Goal: Register for event/course

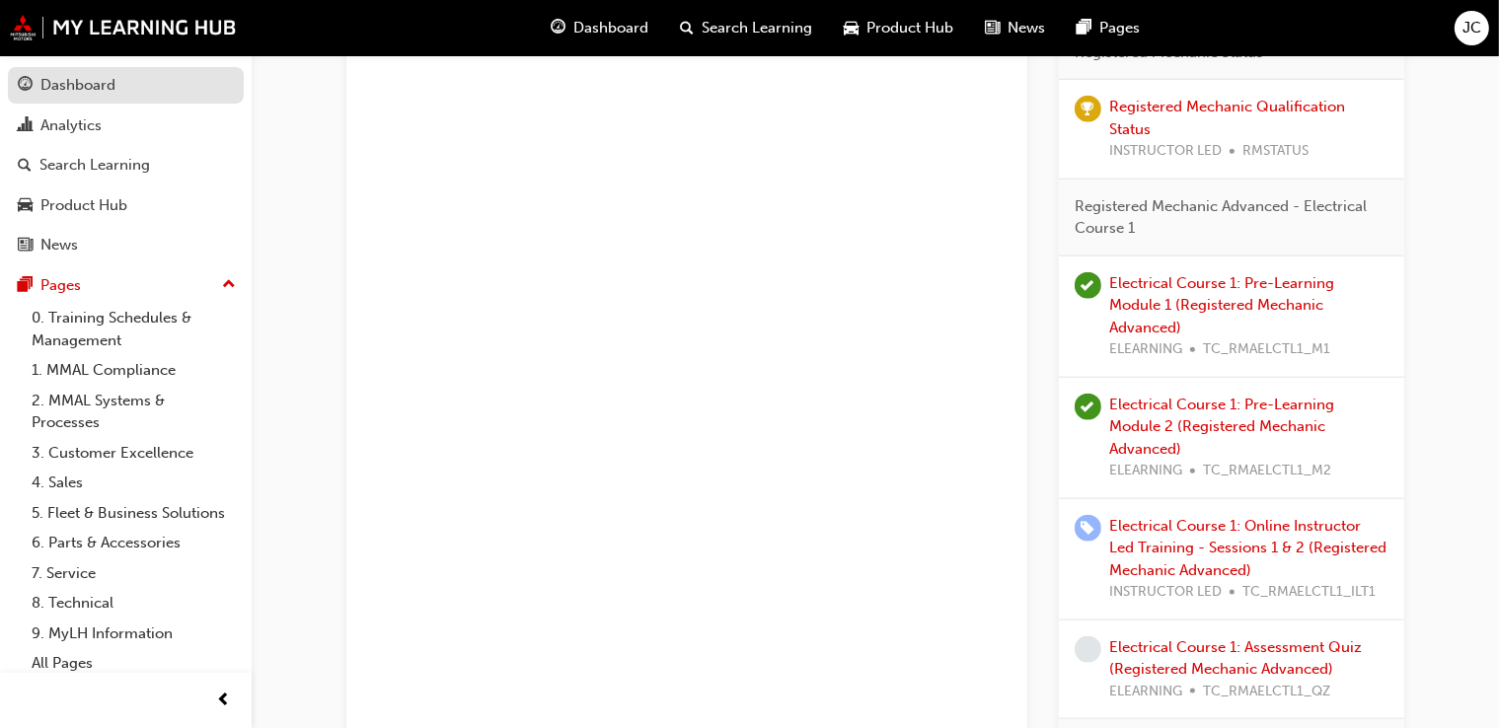
click at [98, 75] on div "Dashboard" at bounding box center [77, 85] width 75 height 23
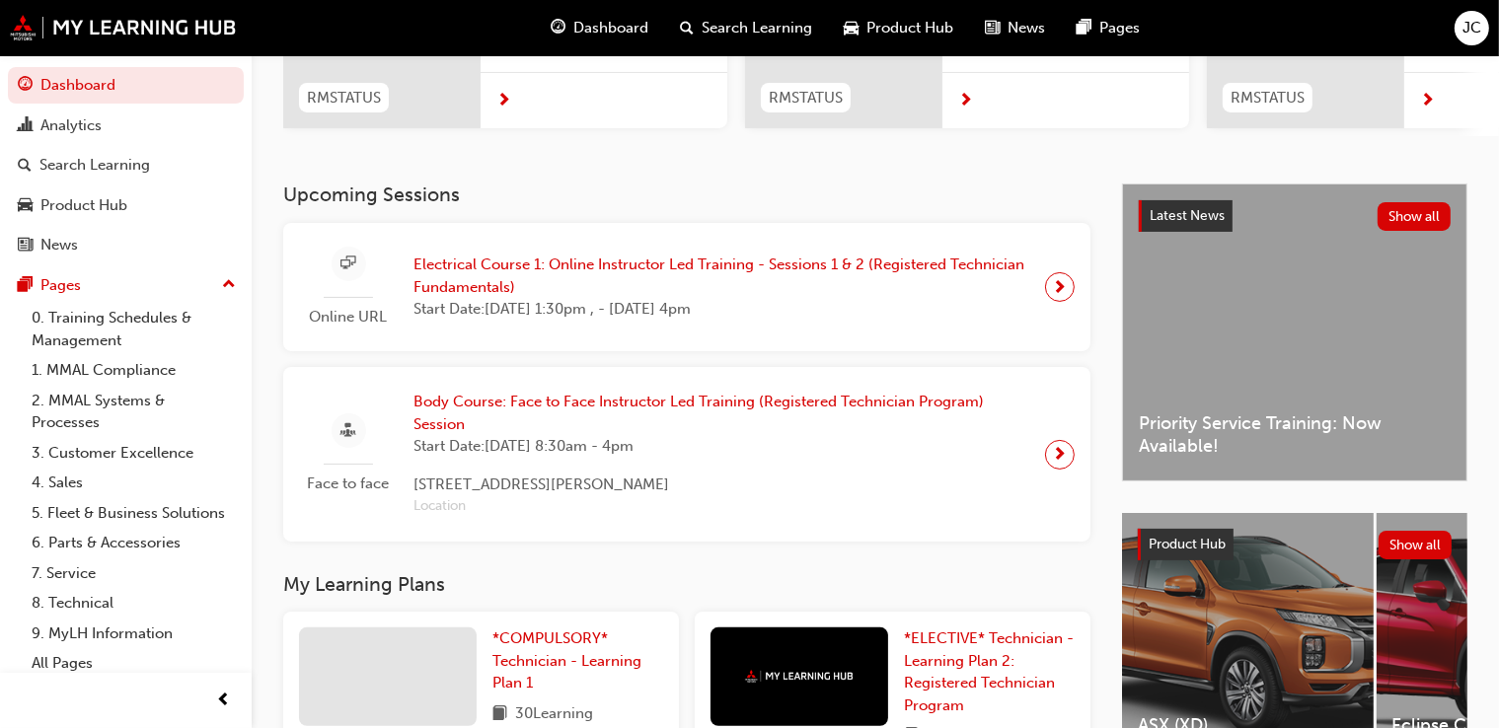
scroll to position [287, 0]
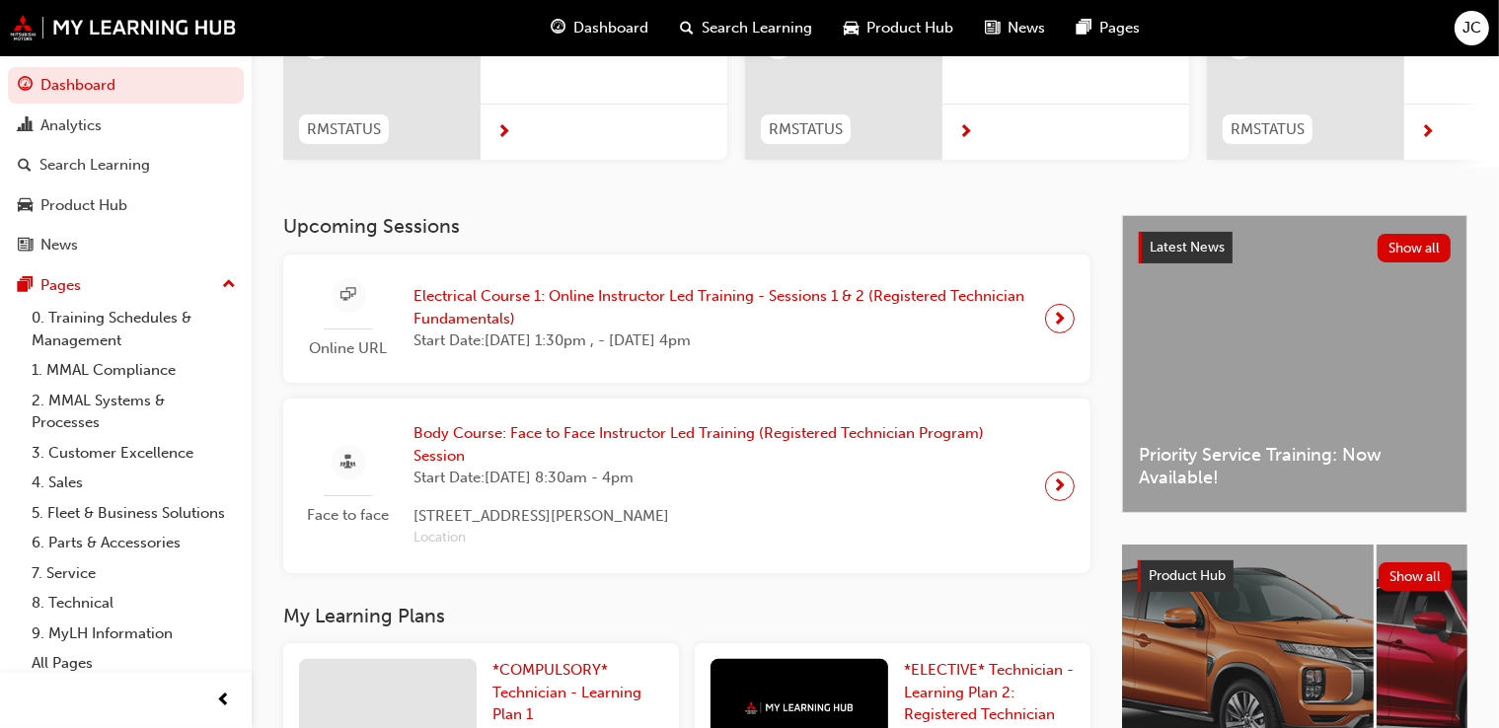
click at [979, 299] on span "Electrical Course 1: Online Instructor Led Training - Sessions 1 & 2 (Registere…" at bounding box center [721, 307] width 616 height 44
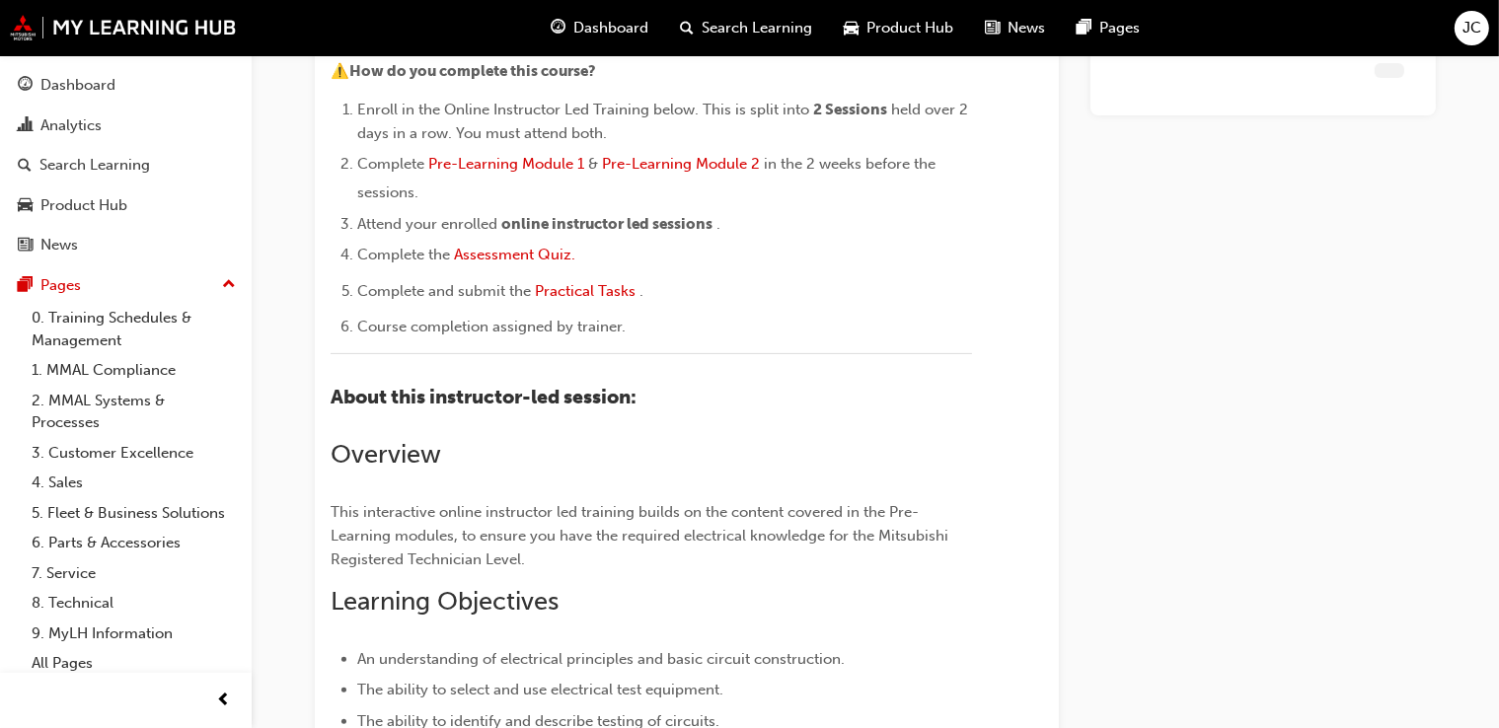
scroll to position [2049, 0]
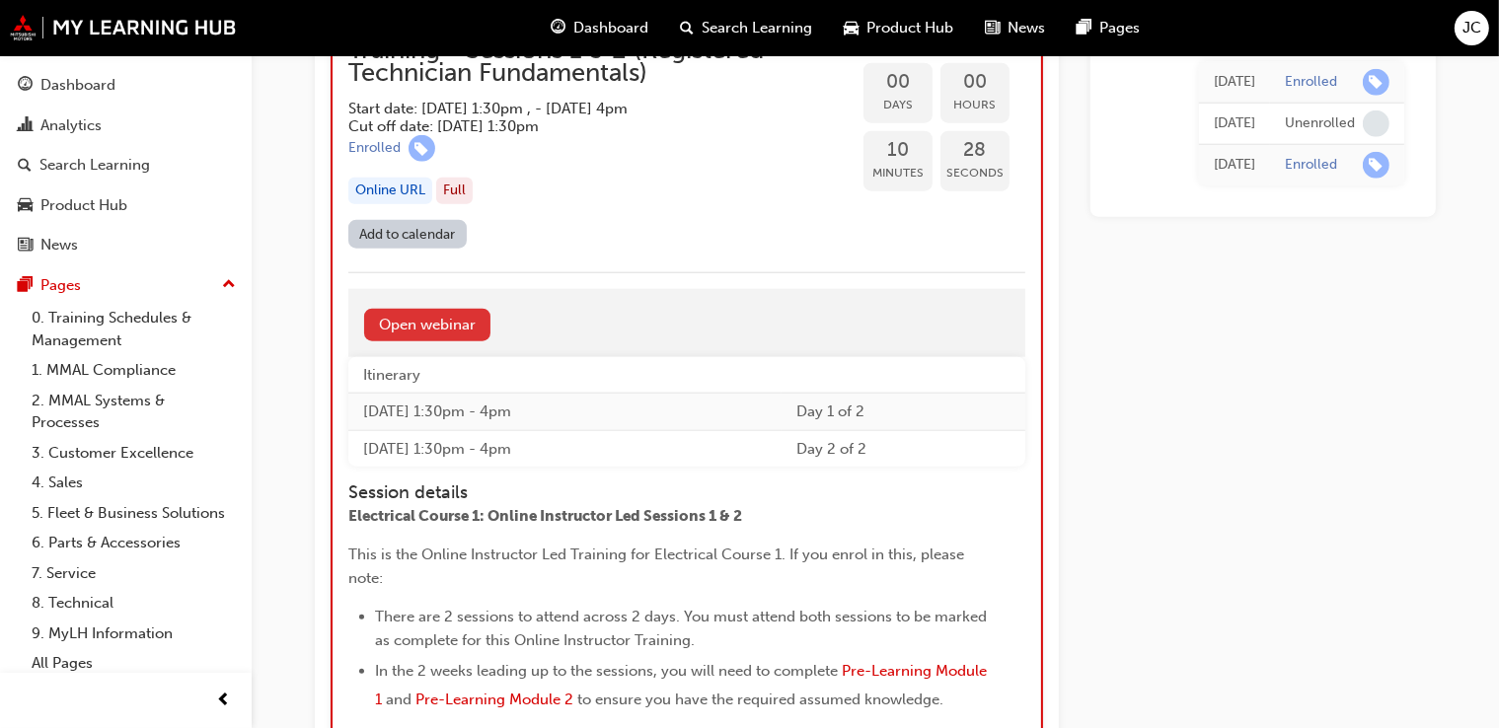
click at [400, 325] on link "Open webinar" at bounding box center [427, 325] width 126 height 33
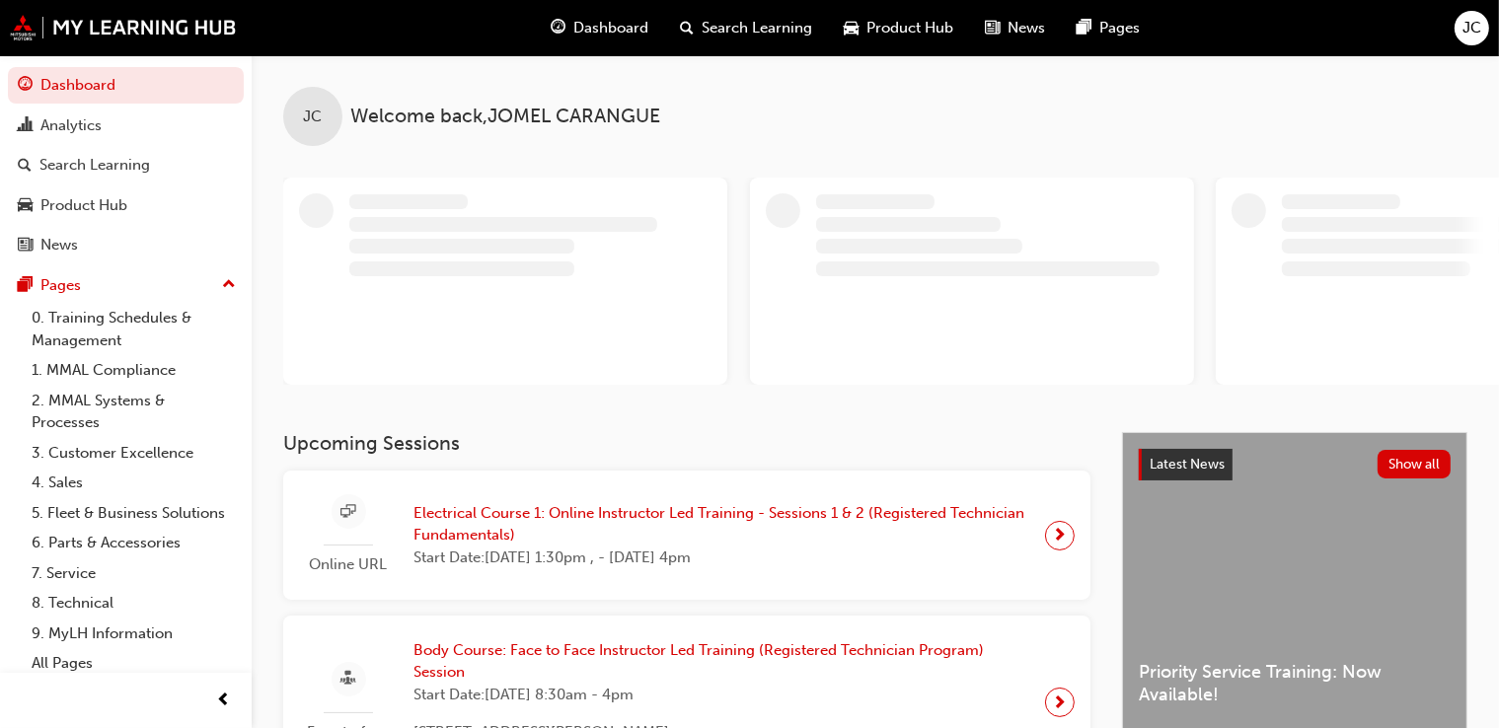
click at [696, 506] on span "Electrical Course 1: Online Instructor Led Training - Sessions 1 & 2 (Registere…" at bounding box center [721, 524] width 616 height 44
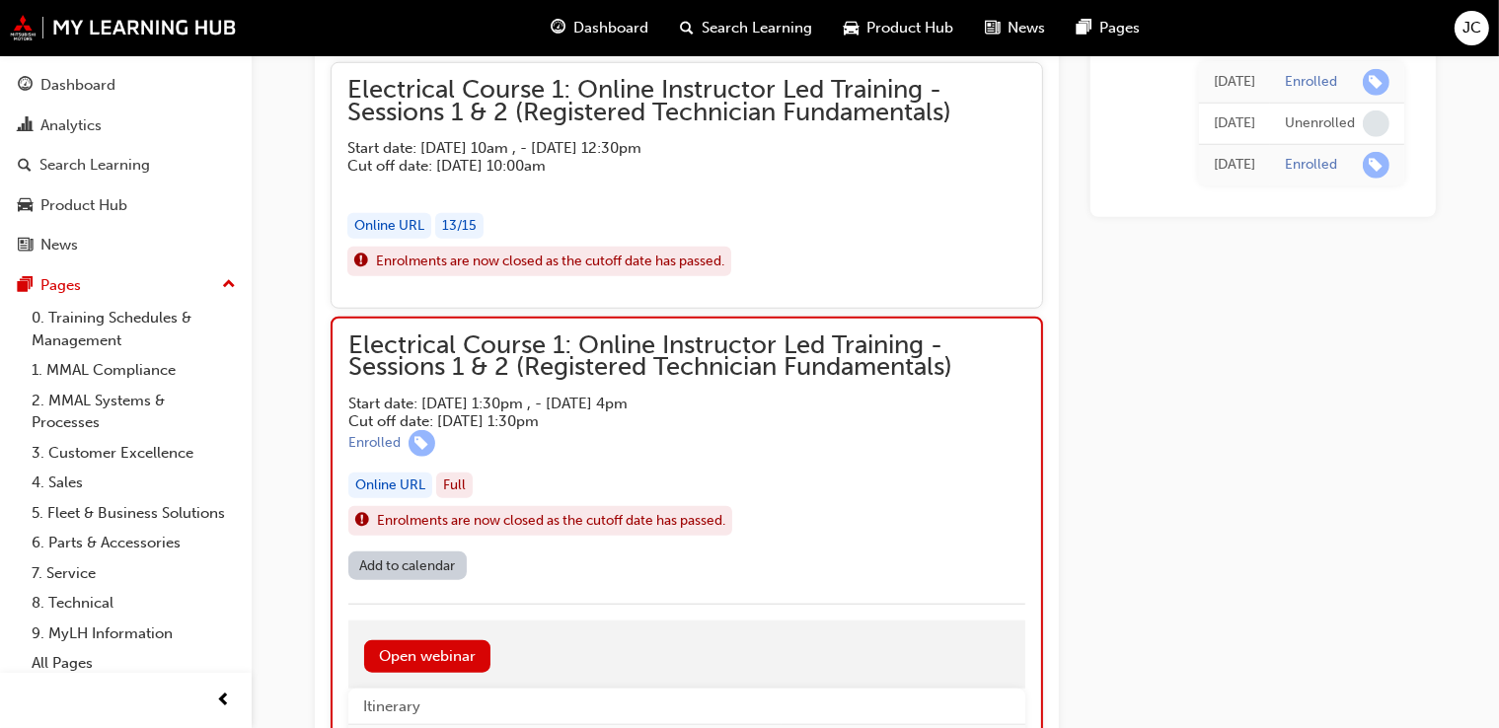
scroll to position [1754, 0]
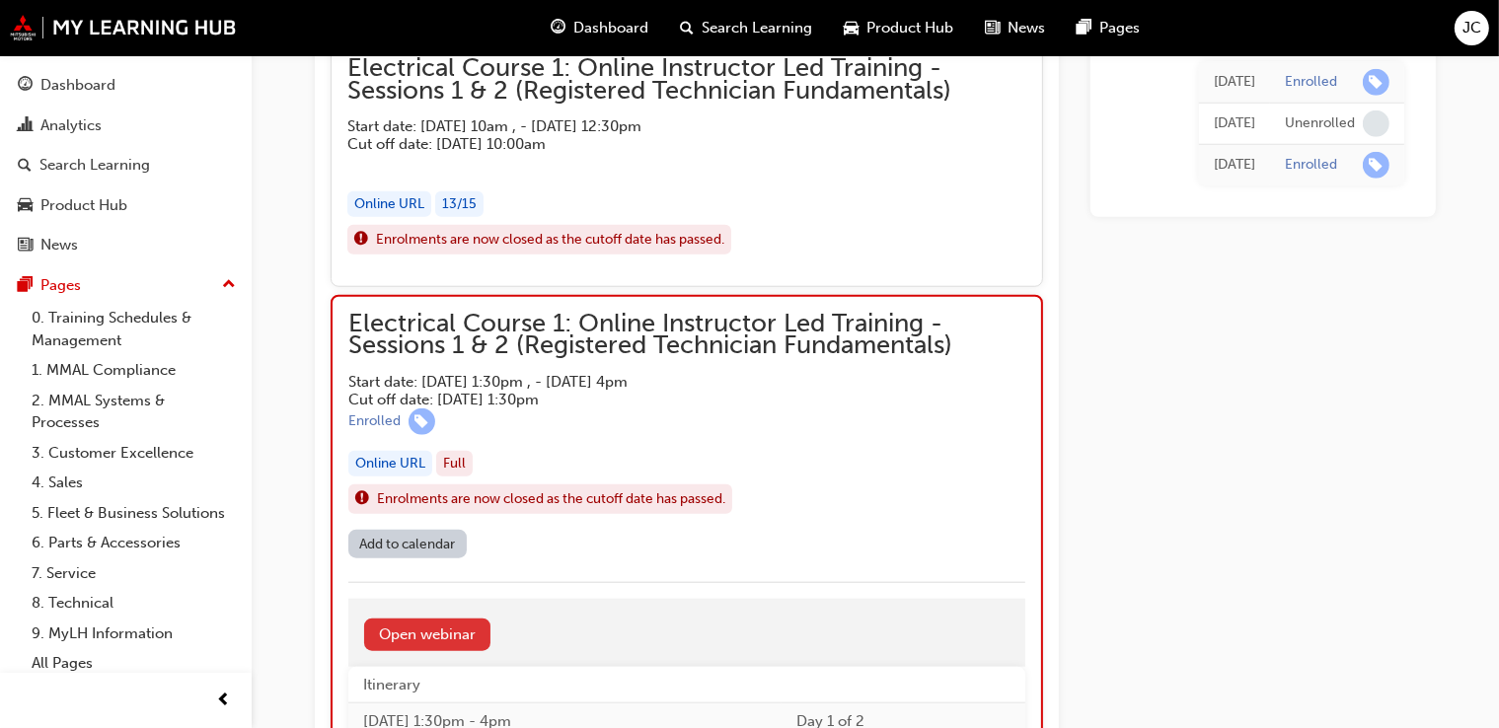
click at [461, 624] on link "Open webinar" at bounding box center [427, 635] width 126 height 33
